Goal: Task Accomplishment & Management: Use online tool/utility

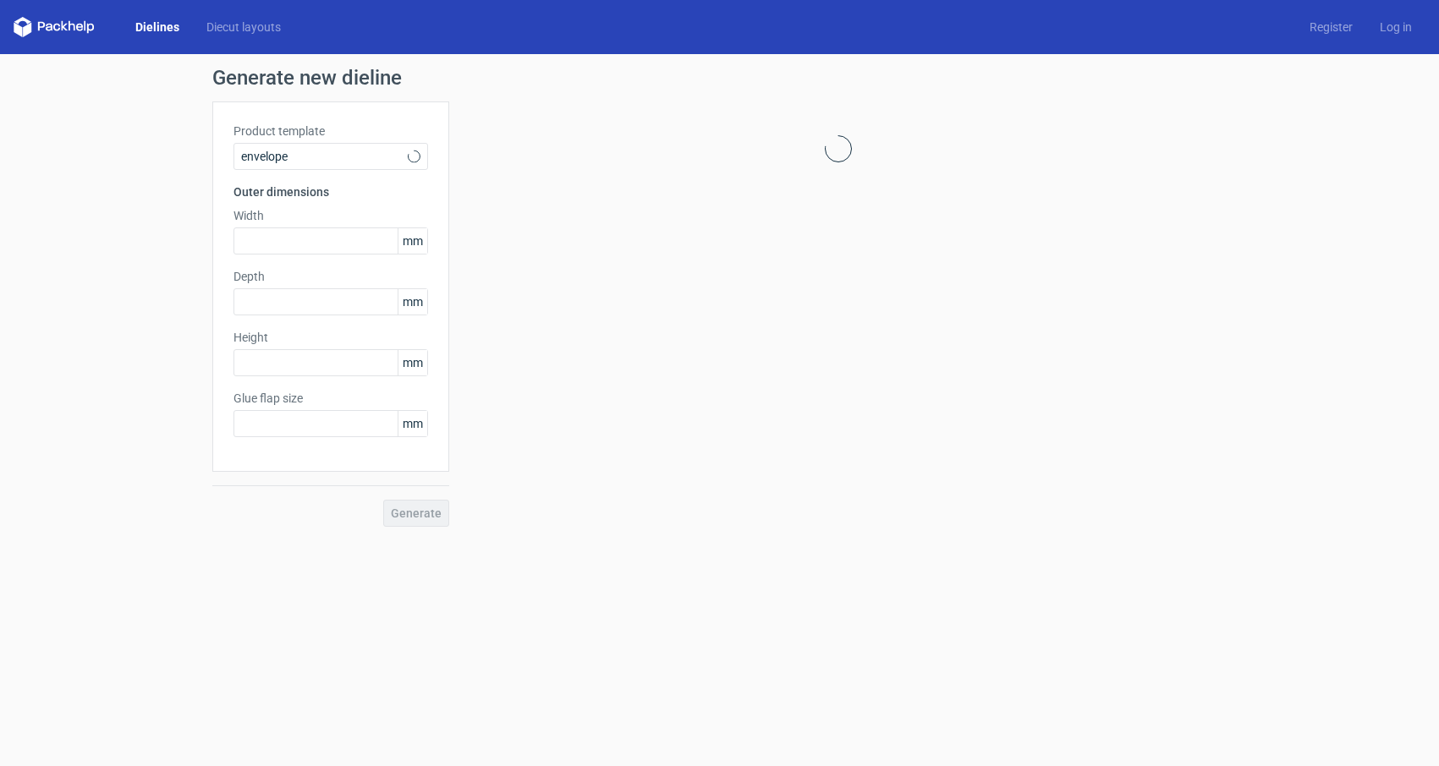
type input "20"
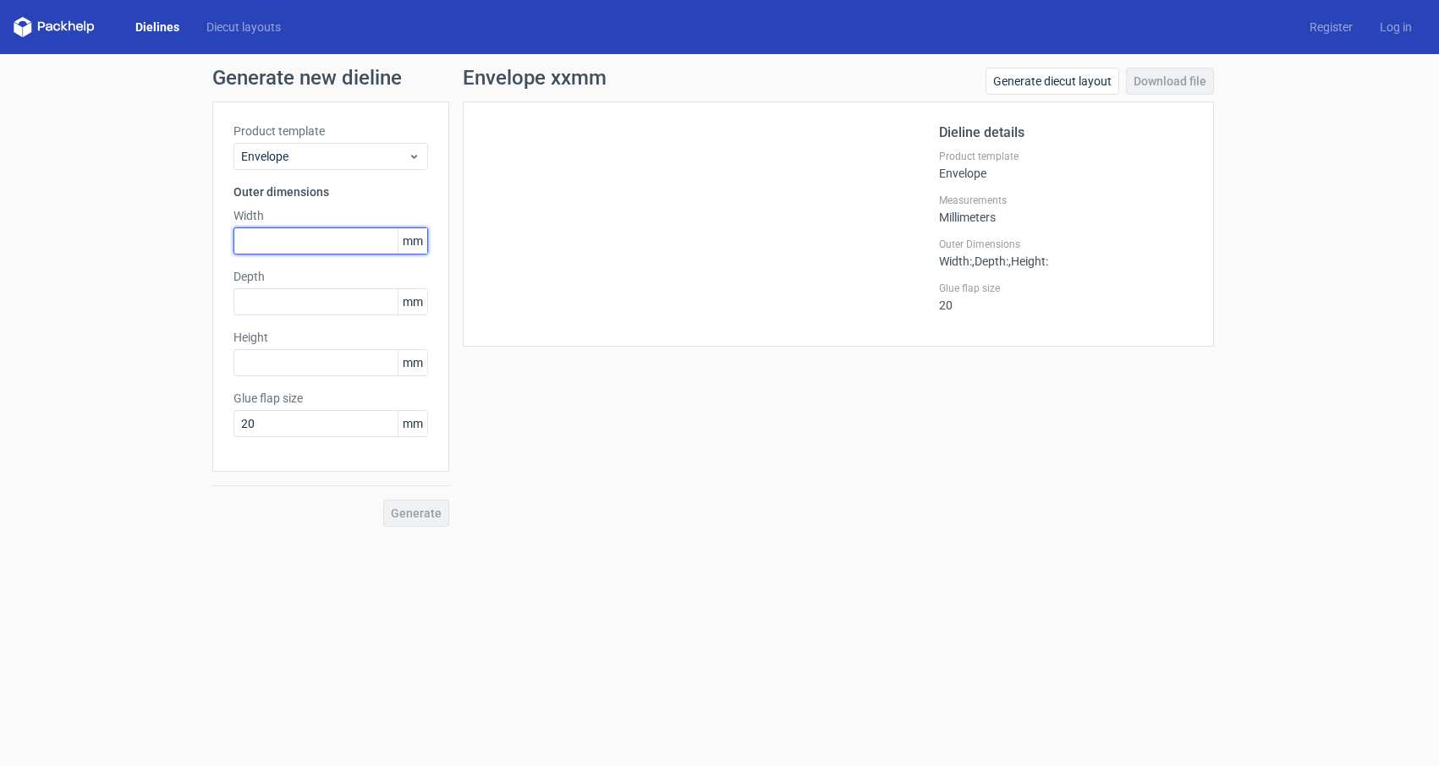
click at [308, 238] on input "text" at bounding box center [330, 241] width 195 height 27
drag, startPoint x: 285, startPoint y: 235, endPoint x: 164, endPoint y: 238, distance: 121.0
click at [164, 238] on div "Generate new dieline Product template Envelope Outer dimensions Width 210 mm De…" at bounding box center [719, 297] width 1439 height 486
type input "230"
click at [291, 290] on input "text" at bounding box center [330, 301] width 195 height 27
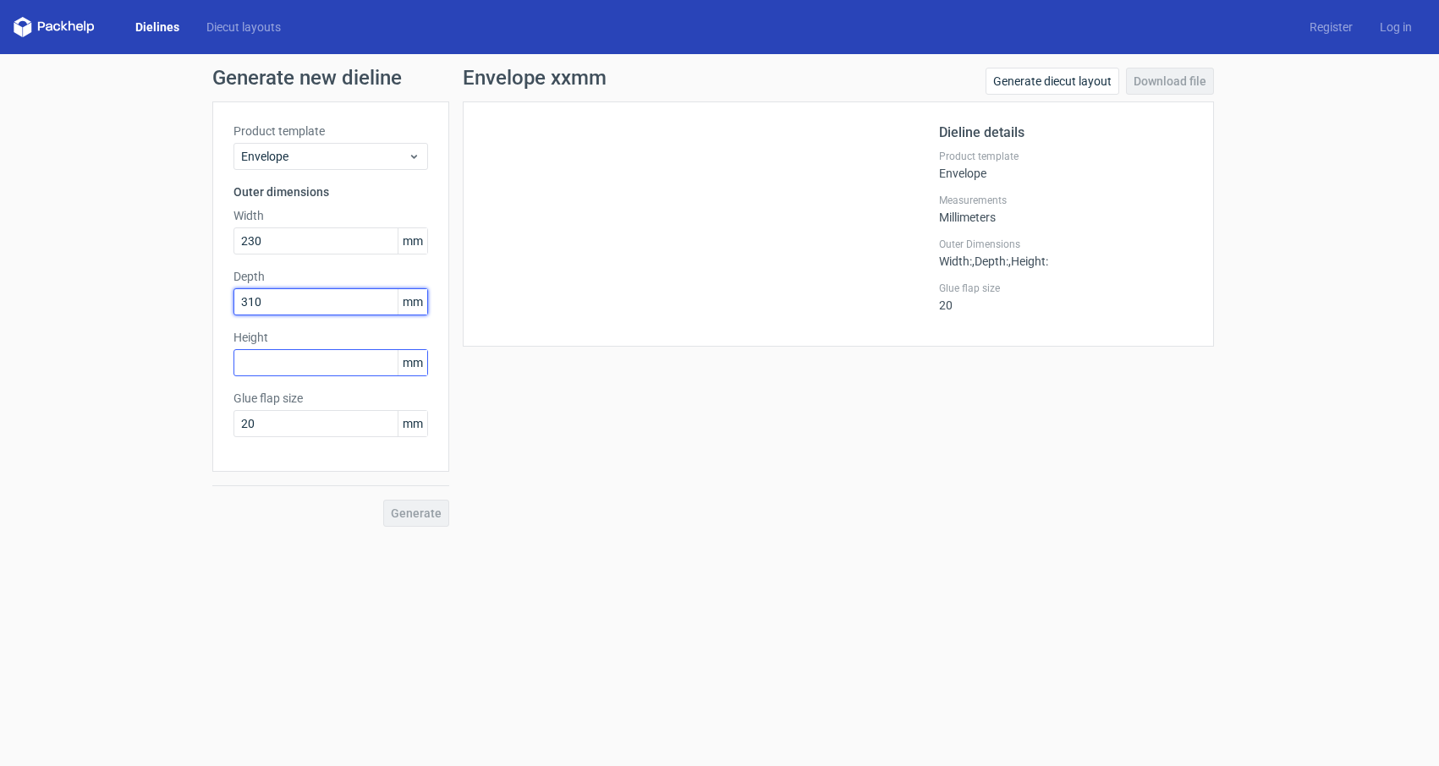
type input "310"
click at [328, 363] on input "text" at bounding box center [330, 362] width 195 height 27
click at [404, 516] on div "Generate" at bounding box center [330, 499] width 237 height 55
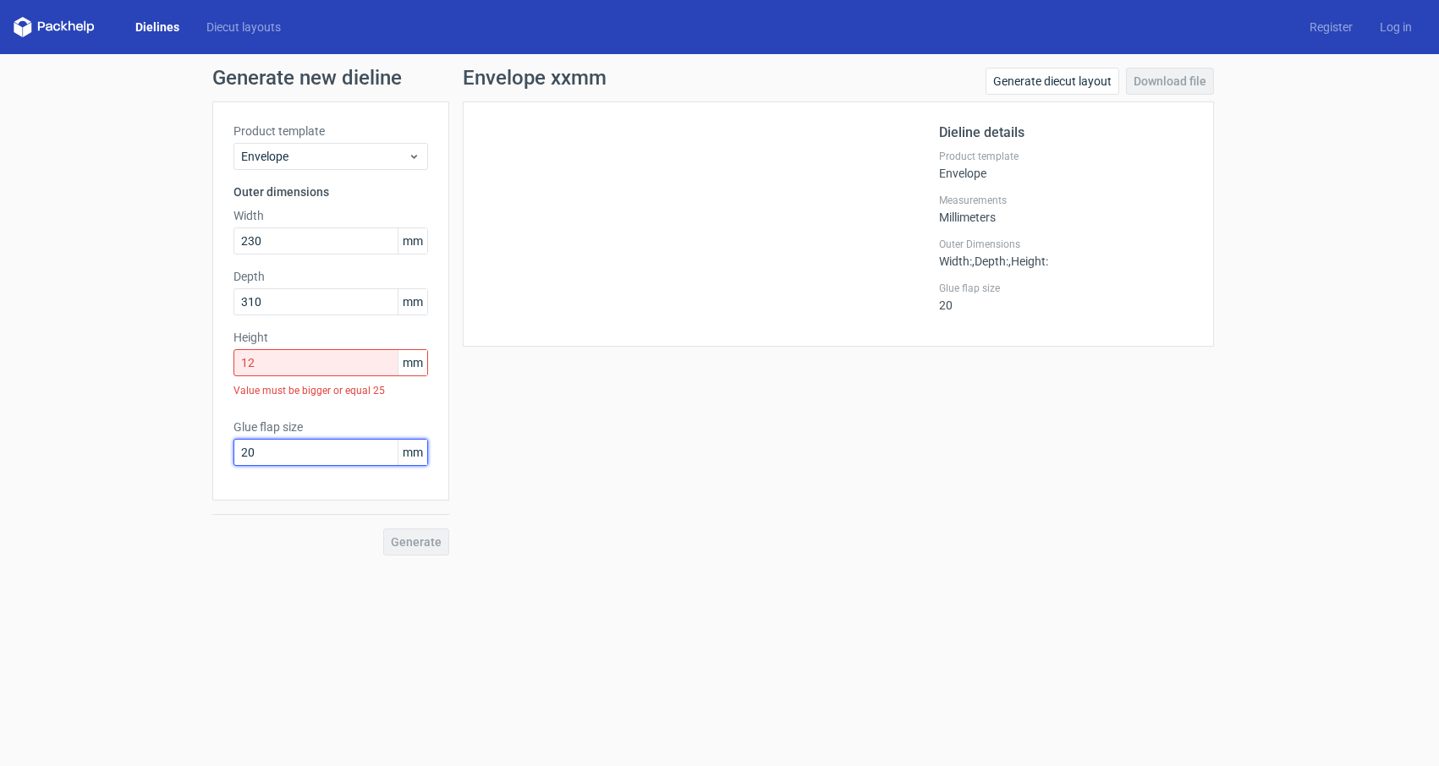
click at [329, 457] on input "20" at bounding box center [330, 452] width 195 height 27
click at [279, 360] on input "12" at bounding box center [330, 362] width 195 height 27
drag, startPoint x: 279, startPoint y: 360, endPoint x: 148, endPoint y: 347, distance: 131.8
click at [149, 348] on div "Generate new dieline Product template Envelope Outer dimensions Width 230 mm De…" at bounding box center [719, 311] width 1439 height 515
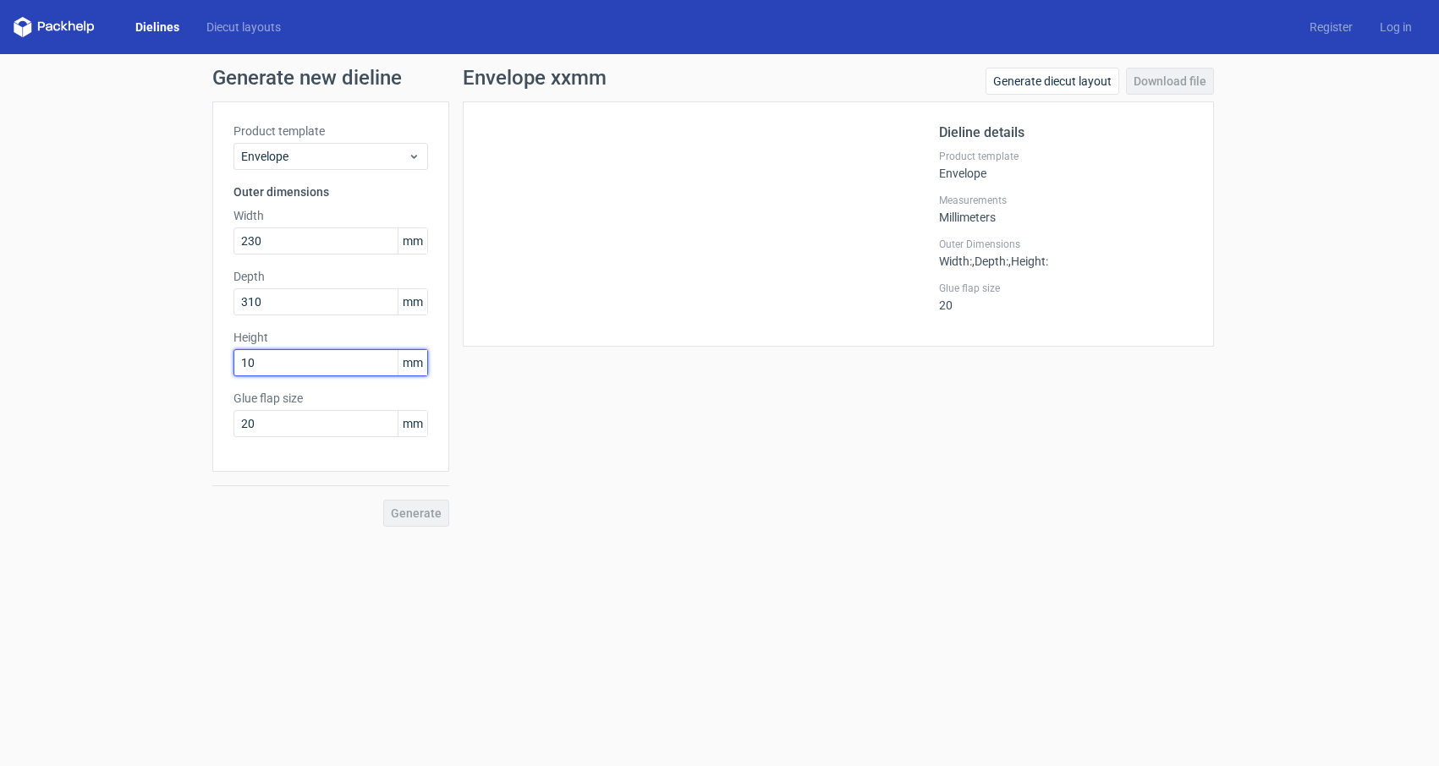
drag, startPoint x: 279, startPoint y: 364, endPoint x: 85, endPoint y: 340, distance: 196.0
click at [85, 340] on div "Generate new dieline Product template Envelope Outer dimensions Width 230 mm De…" at bounding box center [719, 297] width 1439 height 486
type input "25"
click at [420, 509] on span "Generate" at bounding box center [416, 514] width 51 height 12
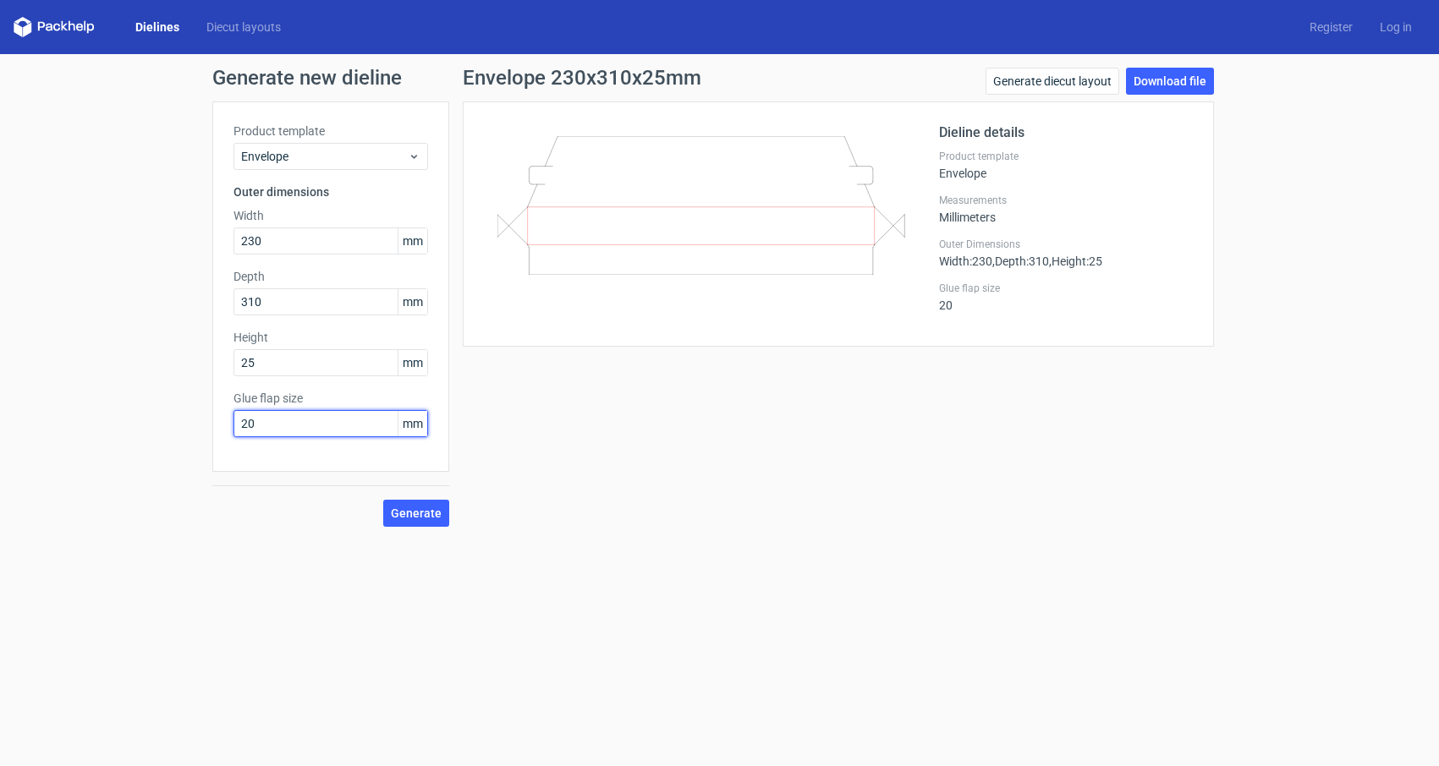
drag, startPoint x: 280, startPoint y: 422, endPoint x: 100, endPoint y: 398, distance: 181.8
click at [101, 398] on div "Generate new dieline Product template Envelope Outer dimensions Width 230 mm De…" at bounding box center [719, 297] width 1439 height 486
click at [415, 514] on span "Generate" at bounding box center [416, 514] width 51 height 12
drag, startPoint x: 274, startPoint y: 419, endPoint x: 22, endPoint y: 376, distance: 255.7
click at [22, 376] on div "Generate new dieline Product template Envelope Outer dimensions Width 230 mm De…" at bounding box center [719, 297] width 1439 height 486
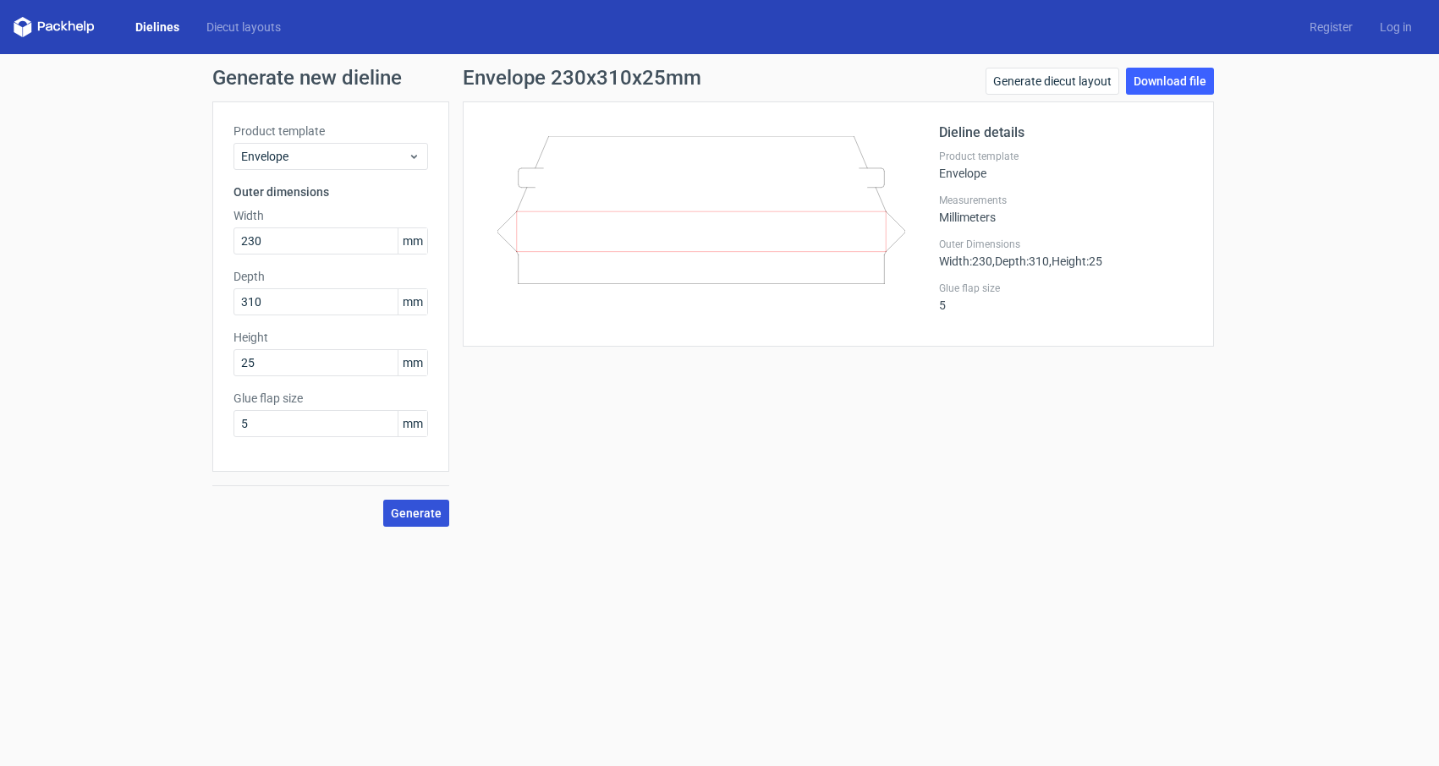
click at [428, 517] on span "Generate" at bounding box center [416, 514] width 51 height 12
drag, startPoint x: 275, startPoint y: 425, endPoint x: 24, endPoint y: 424, distance: 251.2
click at [24, 424] on div "Generate new dieline Product template Envelope Outer dimensions Width 230 mm De…" at bounding box center [719, 297] width 1439 height 486
type input "12"
click at [414, 515] on span "Generate" at bounding box center [416, 514] width 51 height 12
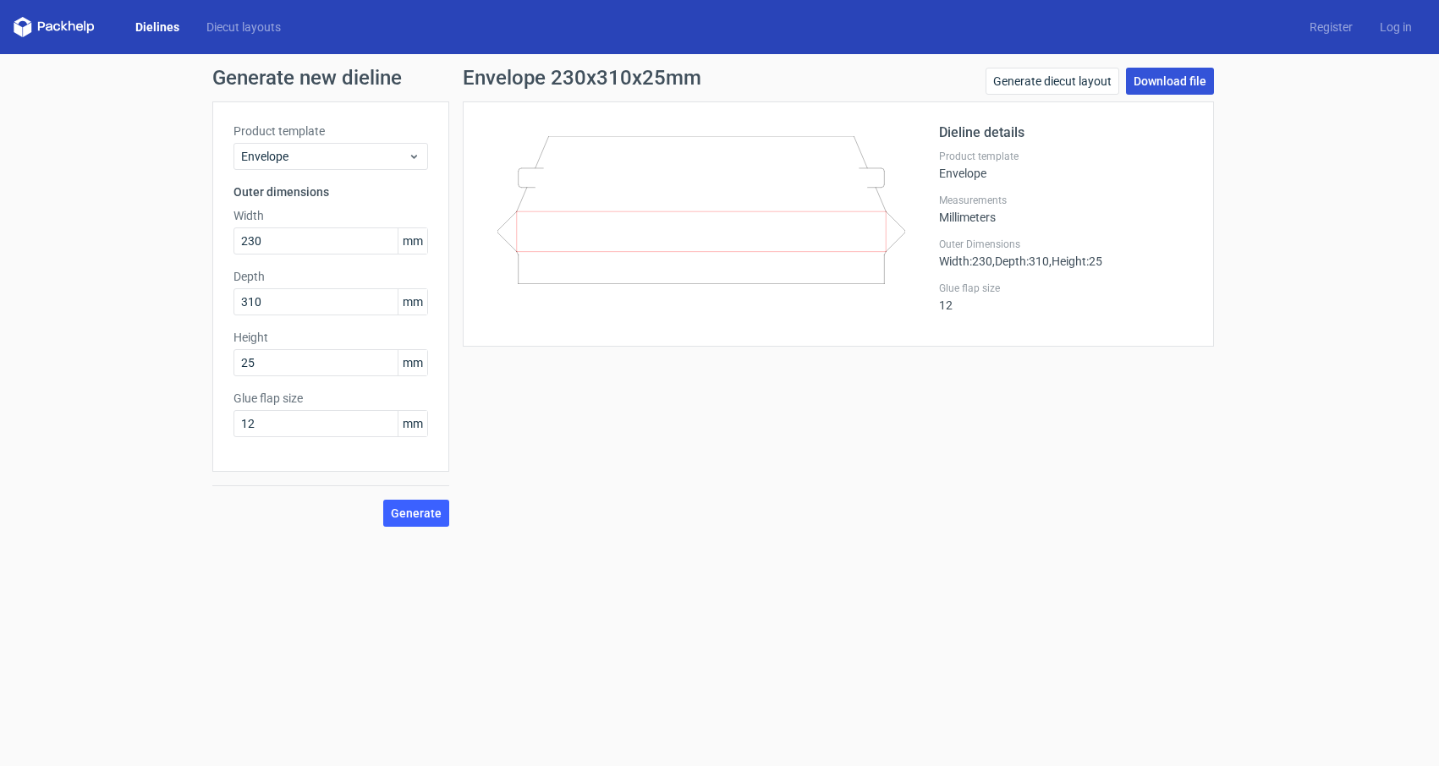
click at [1184, 85] on link "Download file" at bounding box center [1170, 81] width 88 height 27
